Goal: Check status

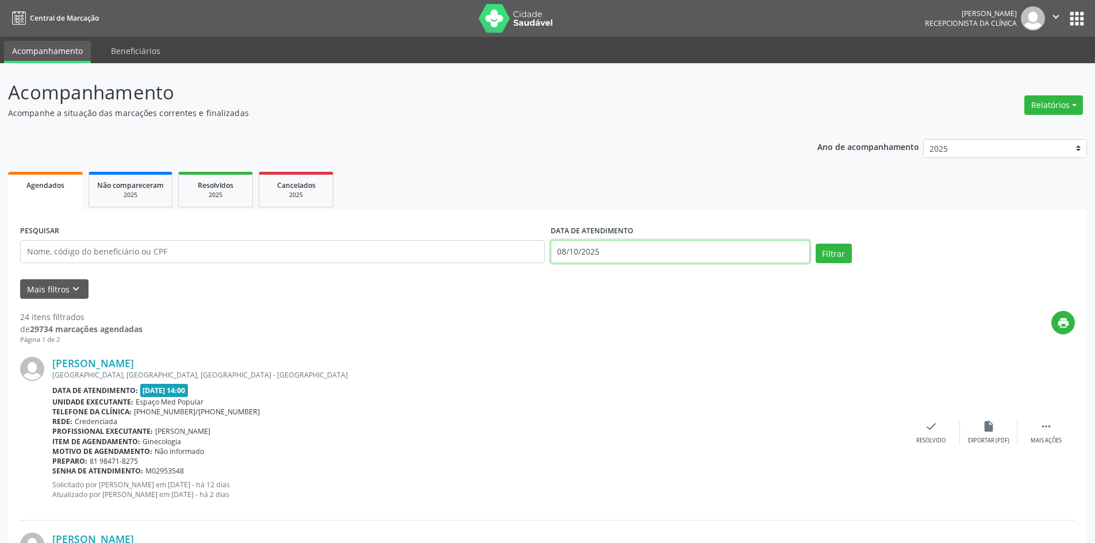
drag, startPoint x: 0, startPoint y: 0, endPoint x: 622, endPoint y: 251, distance: 670.3
click at [622, 251] on input "08/10/2025" at bounding box center [680, 251] width 259 height 23
click at [666, 331] on span "9" at bounding box center [664, 335] width 22 height 22
type input "09/10/2025"
click at [666, 331] on span "9" at bounding box center [664, 335] width 22 height 22
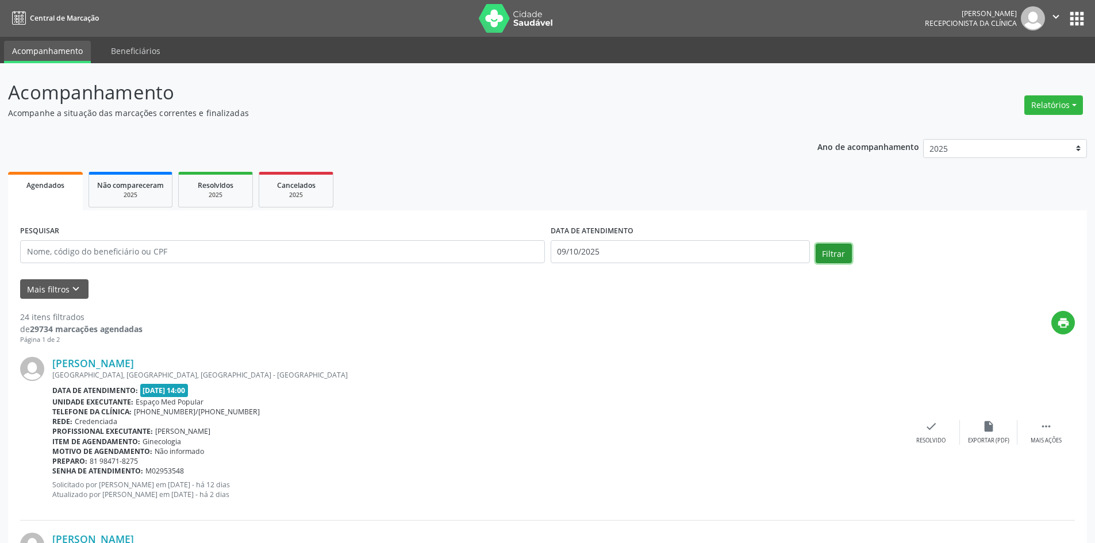
click at [828, 253] on button "Filtrar" at bounding box center [834, 254] width 36 height 20
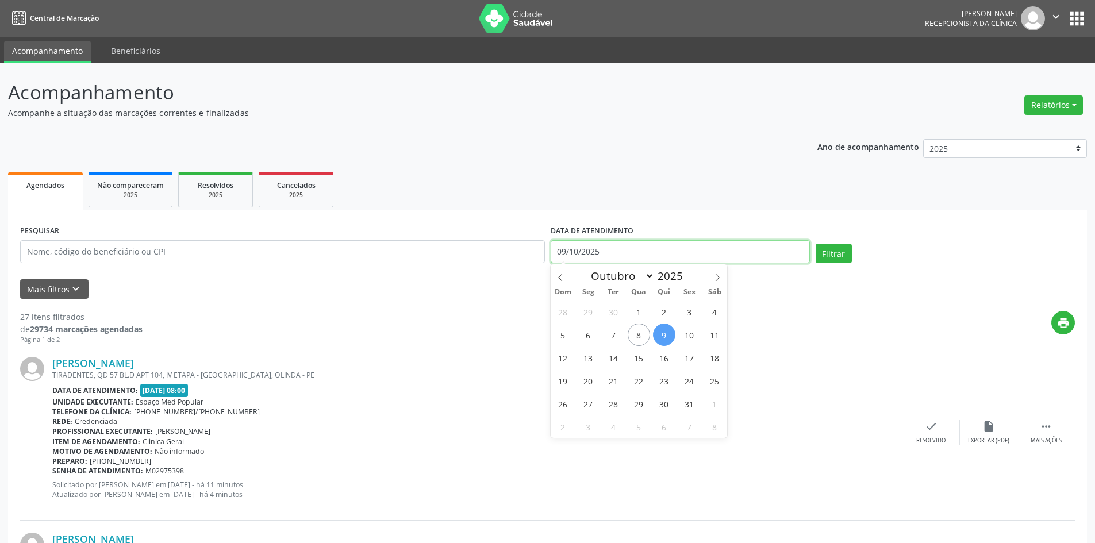
click at [645, 257] on input "09/10/2025" at bounding box center [680, 251] width 259 height 23
click at [643, 331] on span "8" at bounding box center [639, 335] width 22 height 22
type input "08/10/2025"
click at [642, 331] on span "8" at bounding box center [639, 335] width 22 height 22
click at [642, 331] on div "print" at bounding box center [609, 328] width 933 height 34
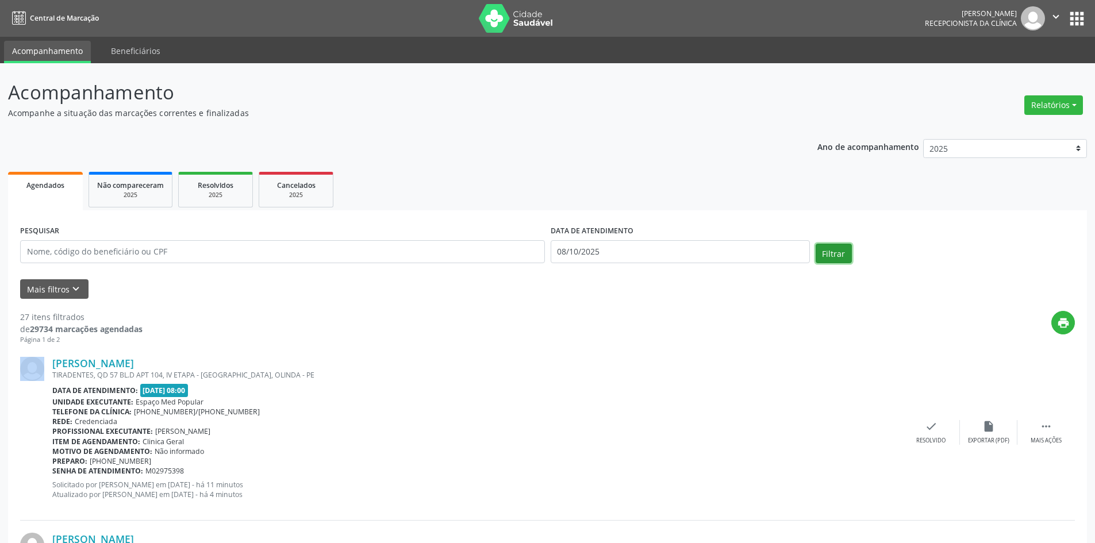
click at [822, 247] on button "Filtrar" at bounding box center [834, 254] width 36 height 20
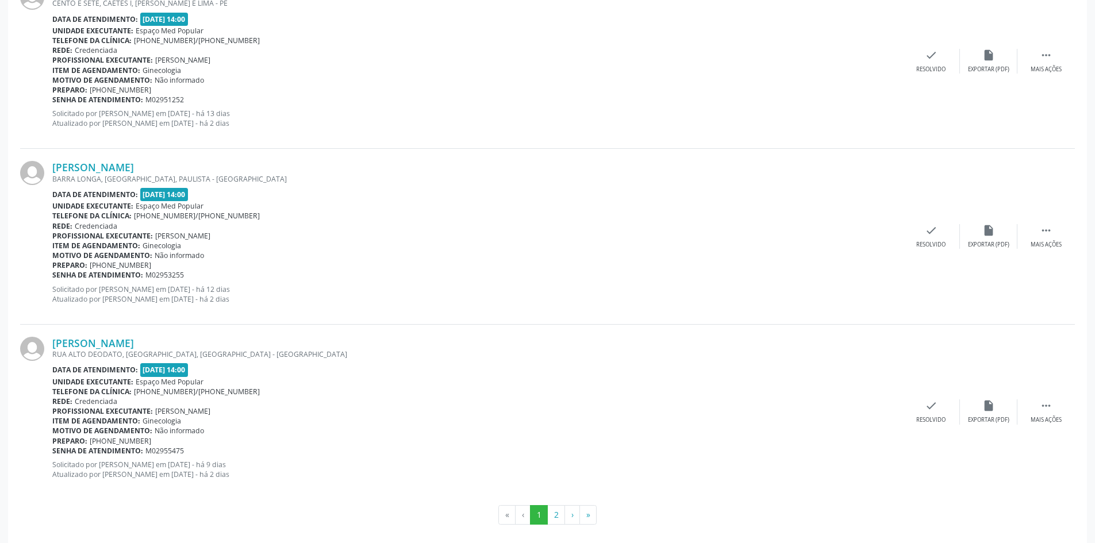
scroll to position [2489, 0]
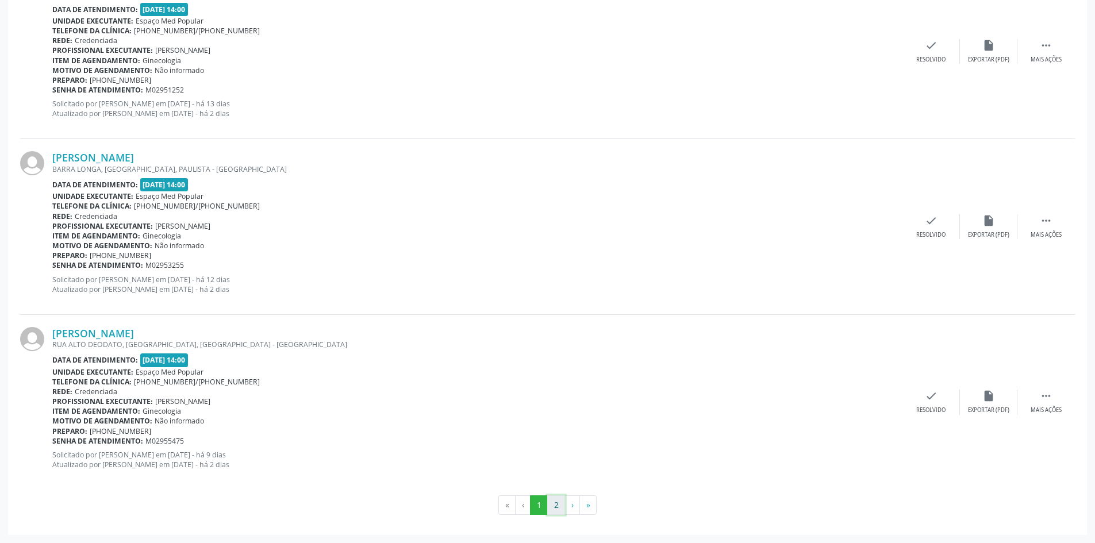
click at [551, 503] on button "2" at bounding box center [556, 506] width 18 height 20
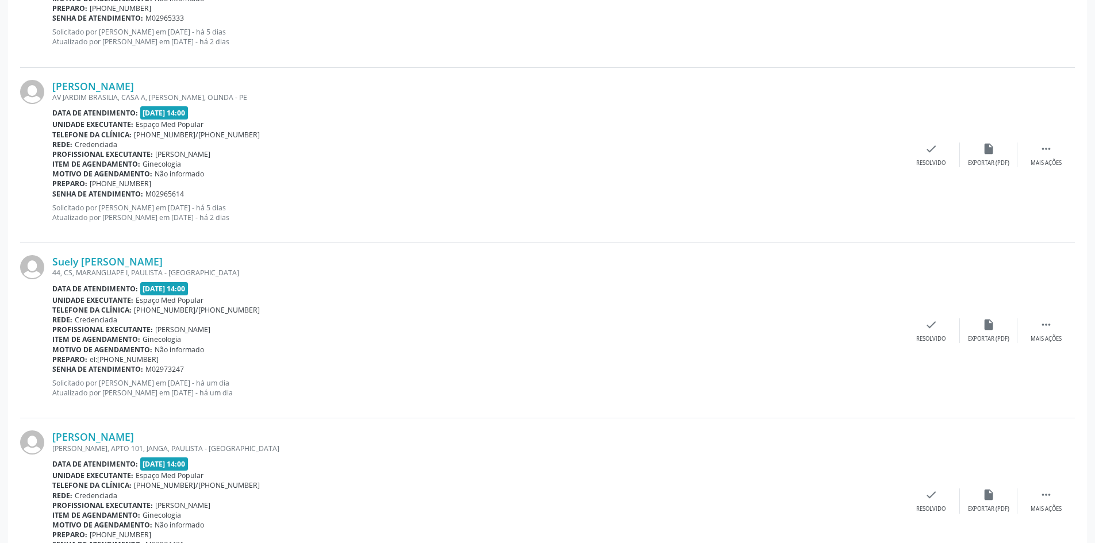
scroll to position [1425, 0]
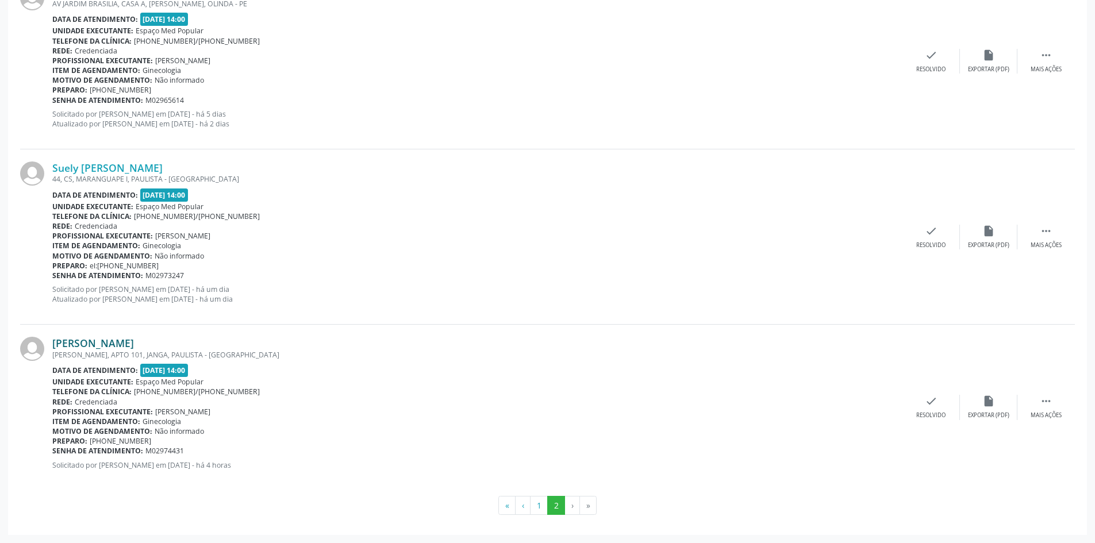
click at [134, 342] on link "[PERSON_NAME]" at bounding box center [93, 343] width 82 height 13
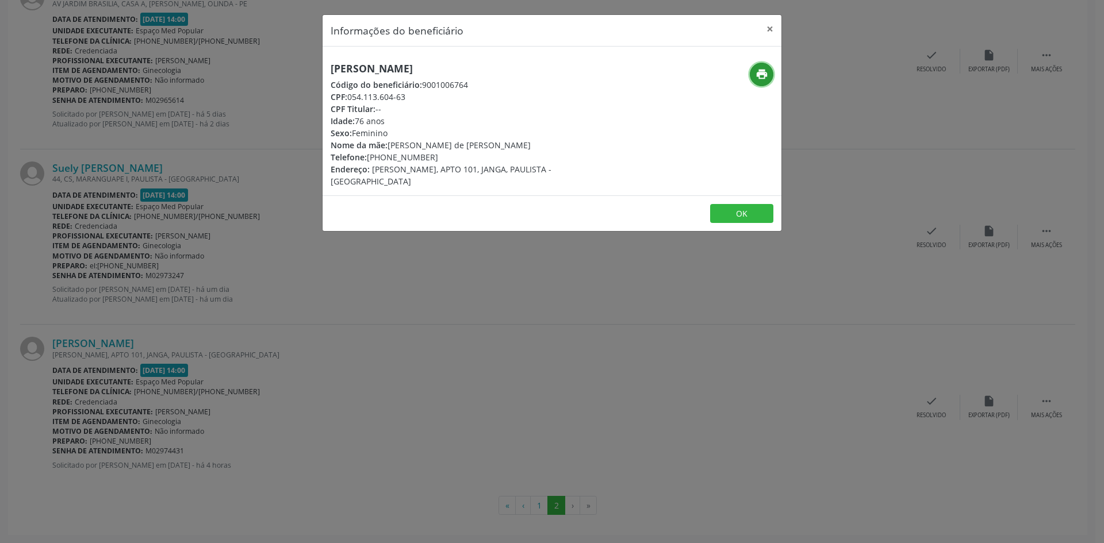
click at [771, 72] on button "print" at bounding box center [762, 75] width 24 height 24
drag, startPoint x: 432, startPoint y: 156, endPoint x: 385, endPoint y: 156, distance: 47.2
click at [385, 156] on div "Telefone: [PHONE_NUMBER]" at bounding box center [476, 157] width 290 height 12
copy div "99840-6131"
click at [480, 289] on div "Informações do beneficiário × [PERSON_NAME] Código do beneficiário: 9001006764 …" at bounding box center [552, 271] width 1104 height 543
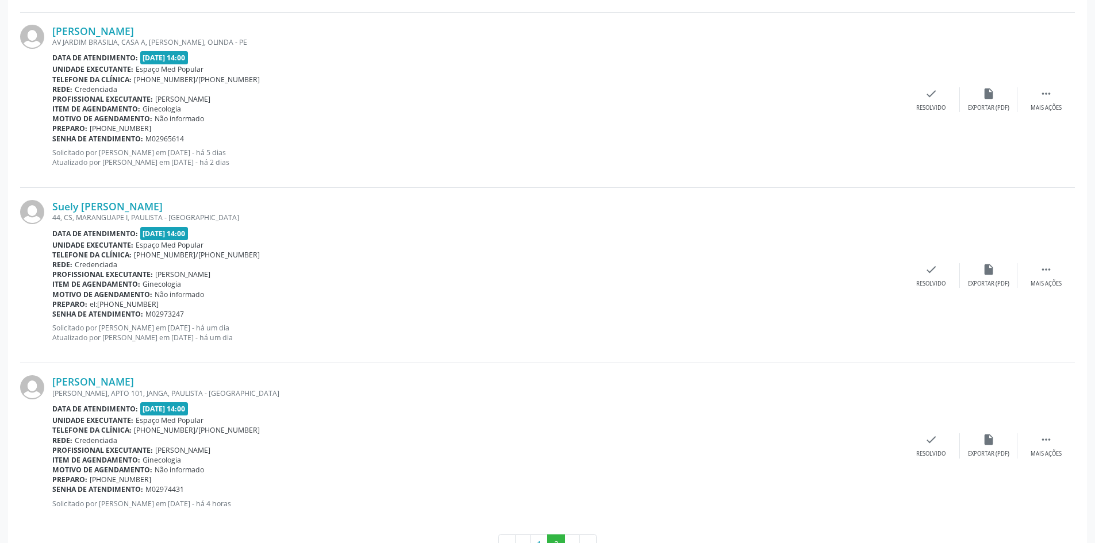
scroll to position [1367, 0]
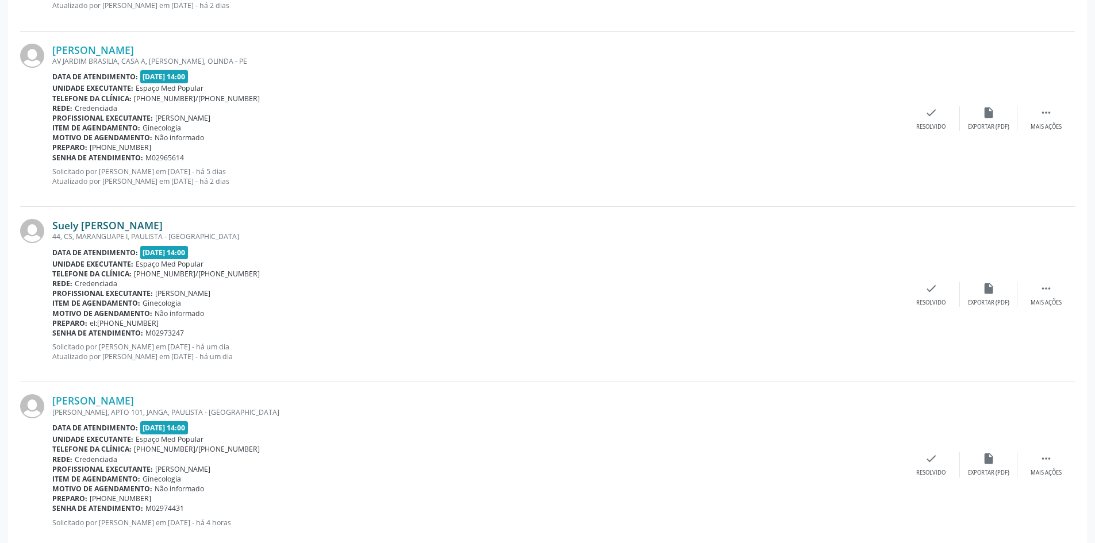
click at [136, 230] on link "Suely [PERSON_NAME]" at bounding box center [107, 225] width 110 height 13
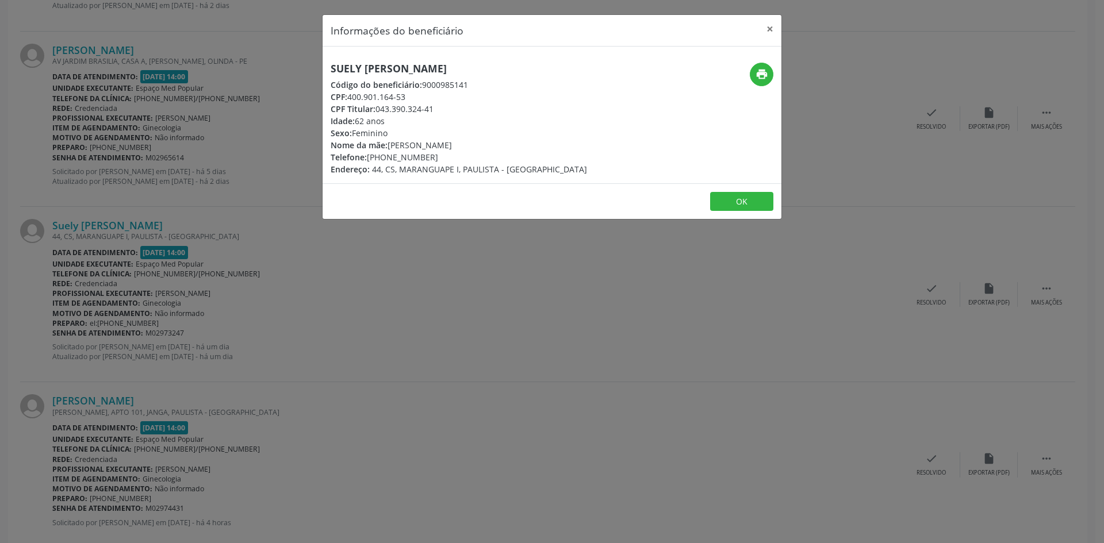
click at [749, 72] on div "print" at bounding box center [705, 75] width 137 height 24
click at [752, 72] on button "print" at bounding box center [762, 75] width 24 height 24
click at [339, 254] on div "Informações do beneficiário × Suely [PERSON_NAME] Código do beneficiário: 90009…" at bounding box center [552, 271] width 1104 height 543
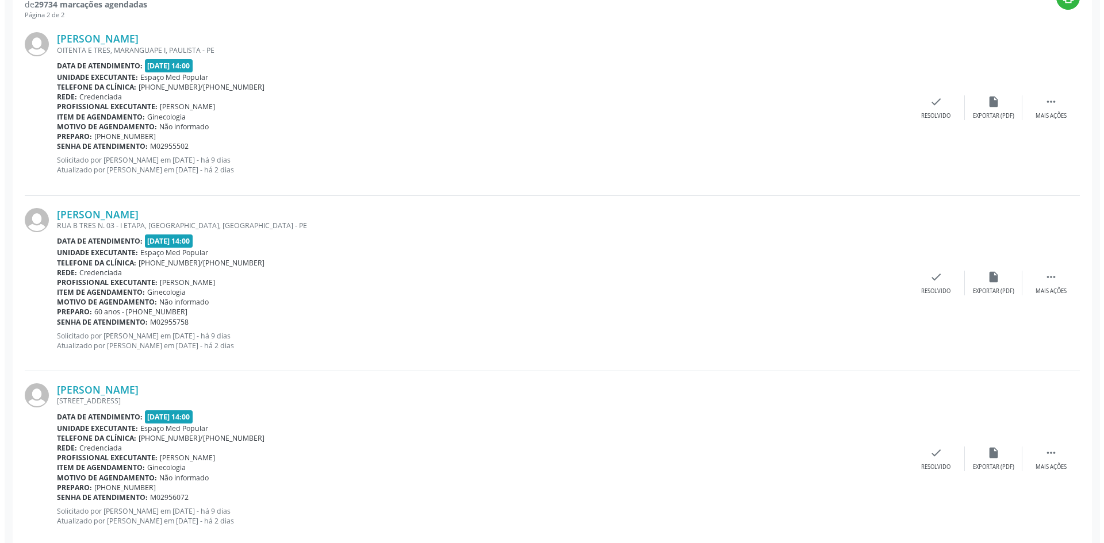
scroll to position [275, 0]
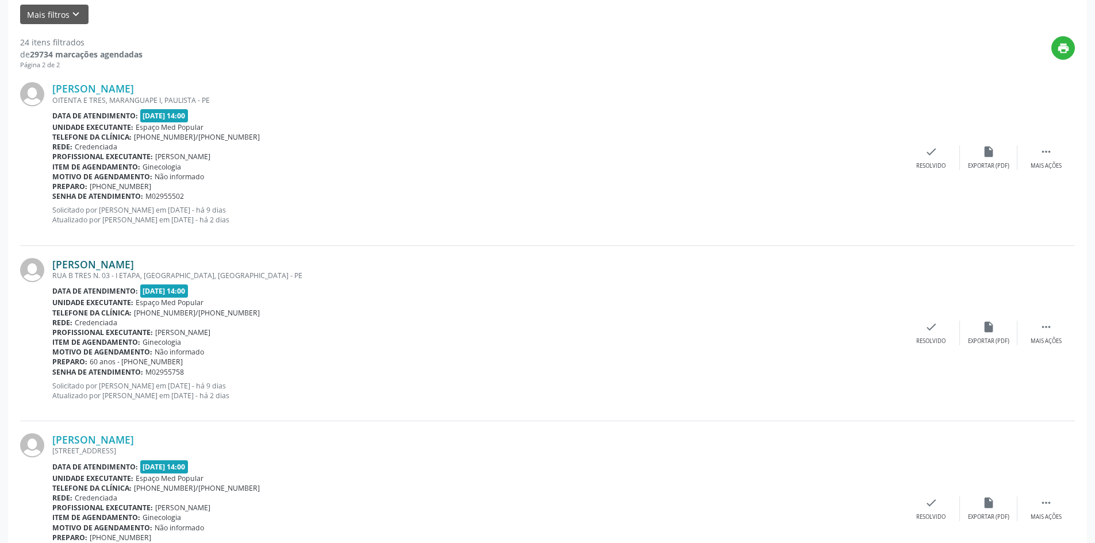
click at [134, 264] on link "[PERSON_NAME]" at bounding box center [93, 264] width 82 height 13
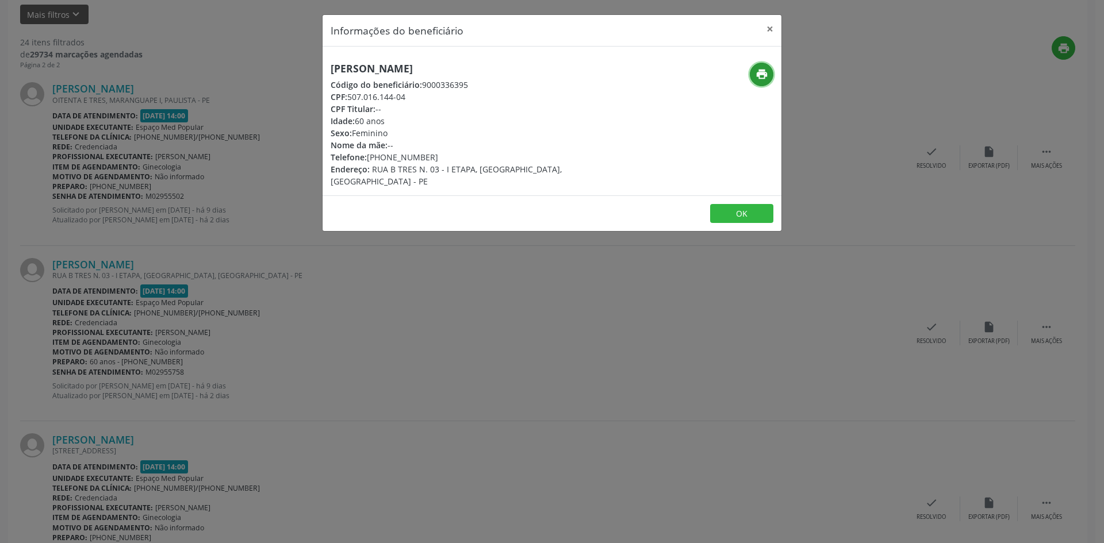
click at [754, 70] on button "print" at bounding box center [762, 75] width 24 height 24
